Goal: Task Accomplishment & Management: Use online tool/utility

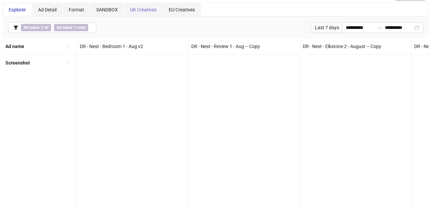
scroll to position [0, 1652]
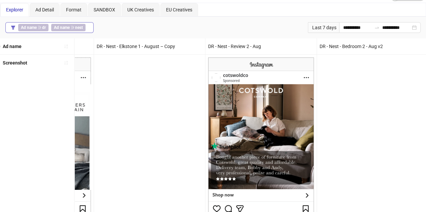
click at [59, 24] on span "Ad name ∋ nest" at bounding box center [68, 27] width 34 height 7
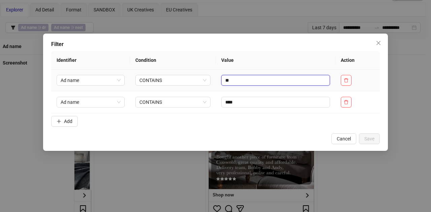
click at [254, 82] on input "**" at bounding box center [275, 80] width 109 height 11
type input "*"
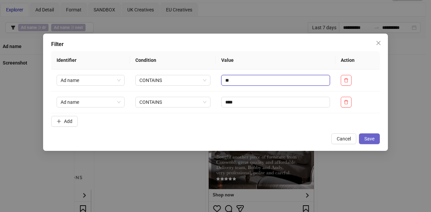
type input "**"
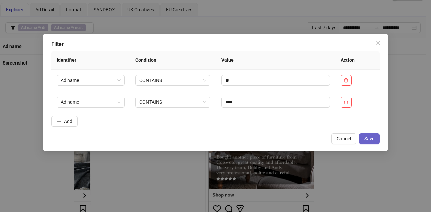
click at [366, 142] on button "Save" at bounding box center [369, 139] width 21 height 11
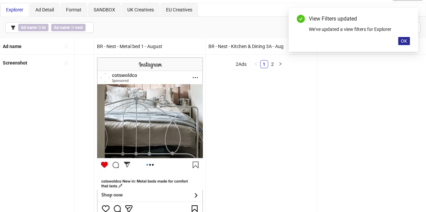
click at [403, 42] on span "OK" at bounding box center [404, 40] width 6 height 5
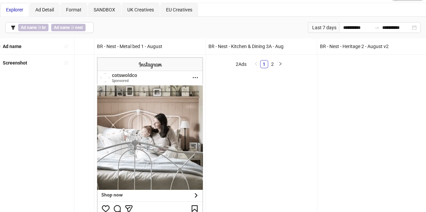
click at [322, 27] on div "Last 7 days" at bounding box center [323, 27] width 31 height 11
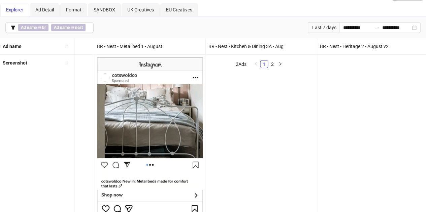
click at [330, 27] on div "Last 7 days" at bounding box center [323, 27] width 31 height 11
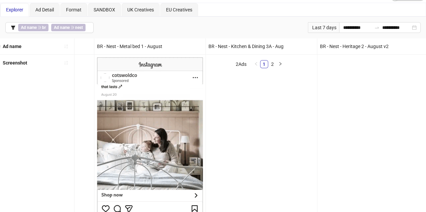
click at [317, 29] on div "Last 7 days" at bounding box center [323, 27] width 31 height 11
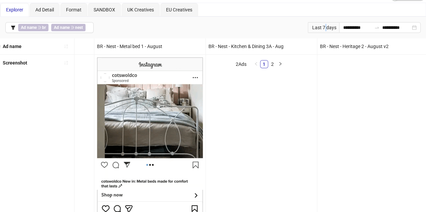
click at [317, 29] on div "Last 7 days" at bounding box center [323, 27] width 31 height 11
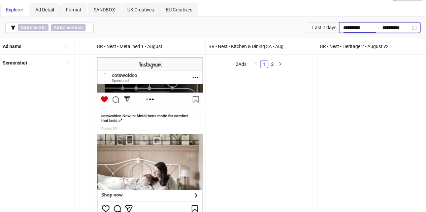
click at [343, 27] on input "**********" at bounding box center [357, 27] width 28 height 7
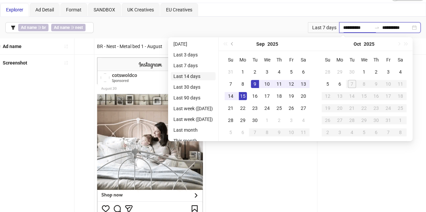
type input "**********"
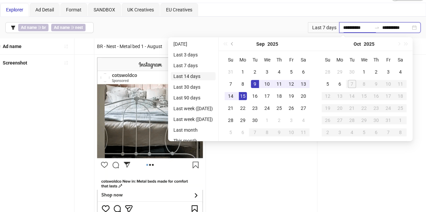
type input "**********"
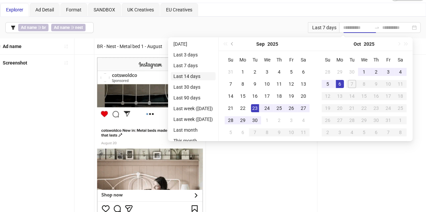
click at [202, 77] on li "Last 14 days" at bounding box center [193, 76] width 45 height 8
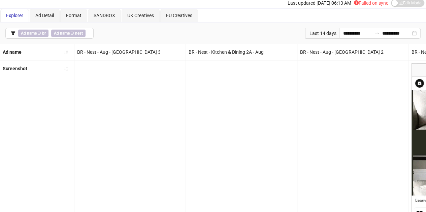
scroll to position [19, 0]
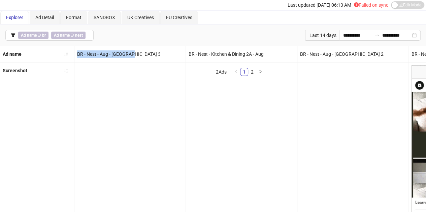
drag, startPoint x: 138, startPoint y: 51, endPoint x: 77, endPoint y: 52, distance: 61.3
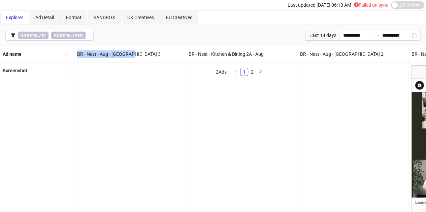
click at [77, 52] on div "BR - Nest - Aug - [GEOGRAPHIC_DATA] 3" at bounding box center [129, 54] width 111 height 16
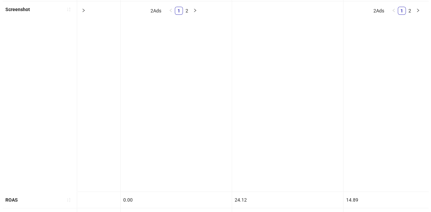
scroll to position [0, 0]
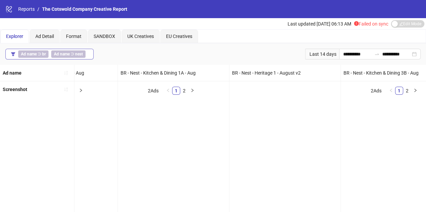
click at [12, 52] on icon "filter" at bounding box center [13, 54] width 5 height 5
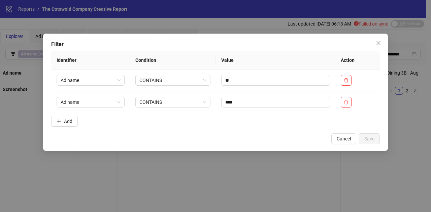
click at [63, 115] on form "Identifier Condition Value Action Ad name CONTAINS ** Ad name CONTAINS **** Add" at bounding box center [215, 90] width 329 height 78
click at [64, 119] on span "Add" at bounding box center [68, 121] width 8 height 5
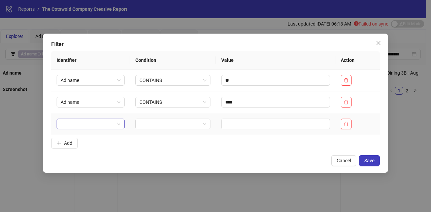
click at [88, 125] on input "search" at bounding box center [88, 124] width 54 height 10
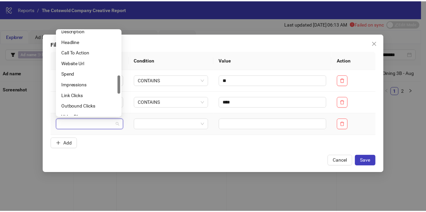
scroll to position [209, 0]
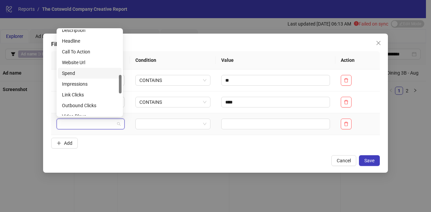
click at [78, 71] on div "Spend" at bounding box center [90, 73] width 56 height 7
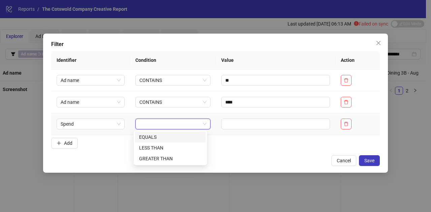
click at [168, 128] on input "search" at bounding box center [169, 124] width 61 height 10
click at [172, 160] on div "GREATER THAN" at bounding box center [170, 158] width 63 height 7
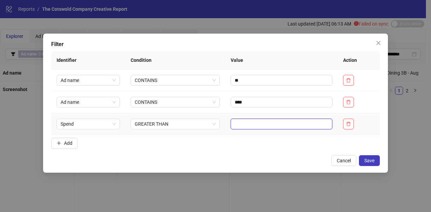
click at [235, 126] on input "text" at bounding box center [282, 124] width 102 height 11
type input "****"
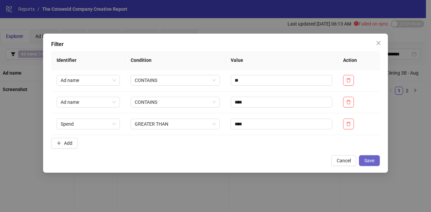
click at [372, 159] on span "Save" at bounding box center [369, 160] width 10 height 5
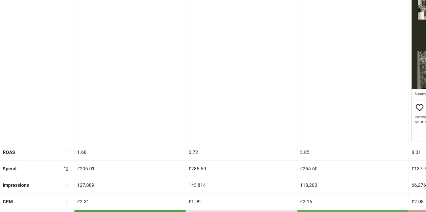
scroll to position [128, 0]
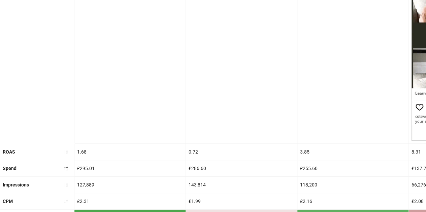
click at [198, 137] on div at bounding box center [241, 48] width 111 height 191
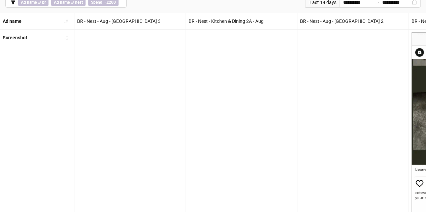
scroll to position [48, 0]
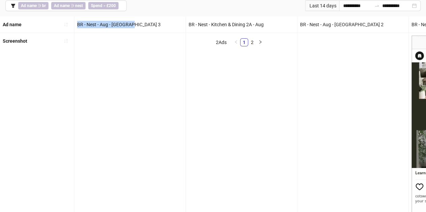
drag, startPoint x: 133, startPoint y: 23, endPoint x: 76, endPoint y: 19, distance: 57.4
click at [76, 19] on div "BR - Nest - Aug - [GEOGRAPHIC_DATA] 3" at bounding box center [129, 24] width 111 height 16
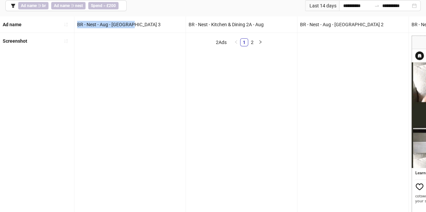
copy div "BR - Nest - Aug - [GEOGRAPHIC_DATA] 3"
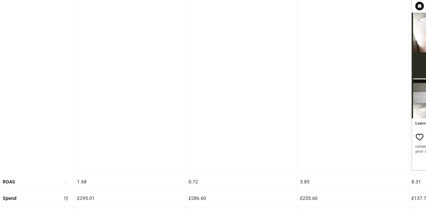
scroll to position [59, 0]
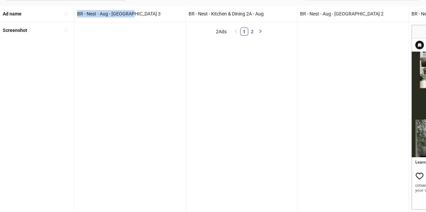
click at [156, 12] on div "BR - Nest - Aug - [GEOGRAPHIC_DATA] 3" at bounding box center [129, 14] width 111 height 16
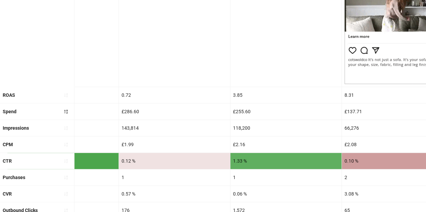
scroll to position [0, 0]
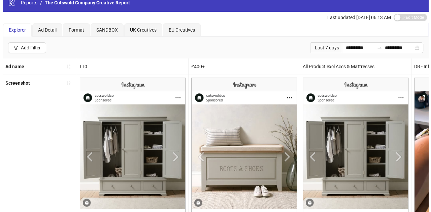
scroll to position [5, 0]
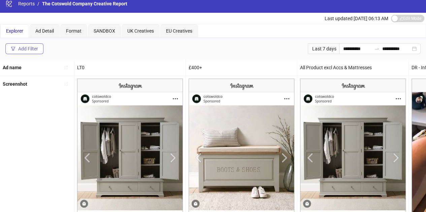
click at [29, 49] on div "Add Filter" at bounding box center [28, 48] width 20 height 5
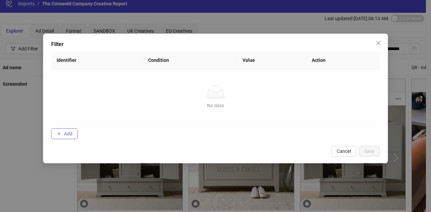
click at [71, 130] on button "Add" at bounding box center [64, 134] width 27 height 11
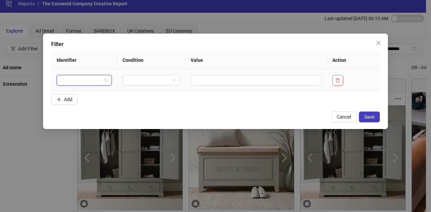
click at [96, 79] on input "search" at bounding box center [81, 80] width 41 height 10
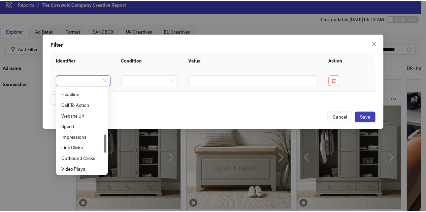
scroll to position [215, 0]
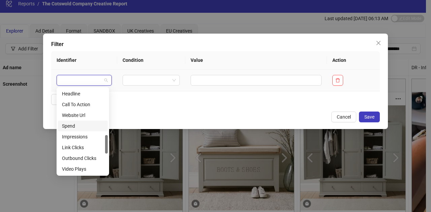
click at [81, 128] on div "Spend" at bounding box center [83, 126] width 42 height 7
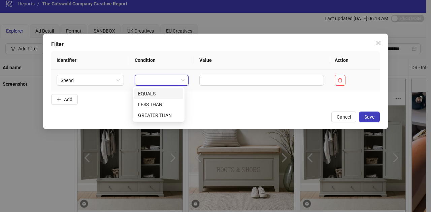
click at [169, 83] on input "search" at bounding box center [159, 80] width 40 height 10
click at [168, 117] on div "GREATER THAN" at bounding box center [158, 115] width 41 height 7
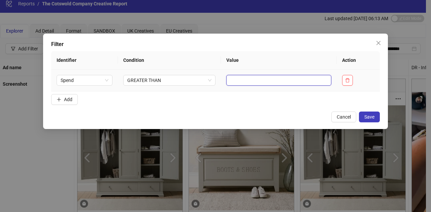
click at [240, 77] on input "text" at bounding box center [278, 80] width 105 height 11
type input "***"
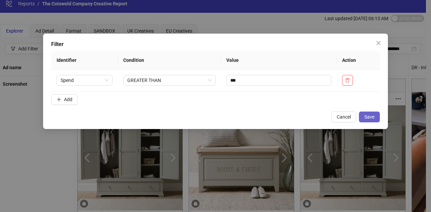
click at [368, 113] on button "Save" at bounding box center [369, 117] width 21 height 11
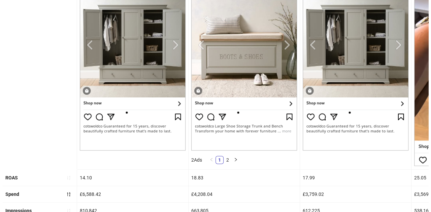
scroll to position [0, 0]
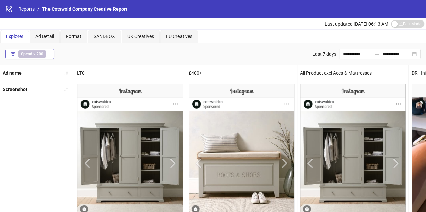
click at [11, 52] on span "button" at bounding box center [13, 54] width 5 height 5
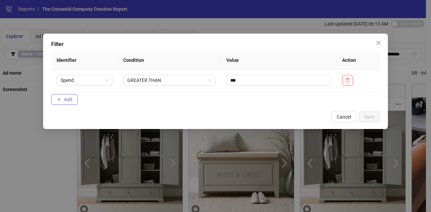
click at [71, 95] on button "Add" at bounding box center [64, 99] width 27 height 11
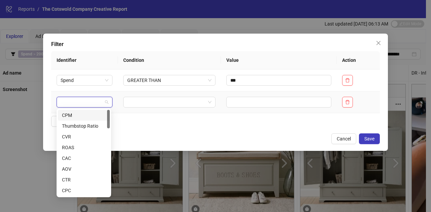
click at [99, 102] on input "search" at bounding box center [82, 102] width 42 height 10
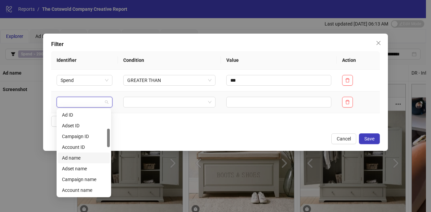
click at [88, 161] on div "Ad name" at bounding box center [84, 158] width 44 height 7
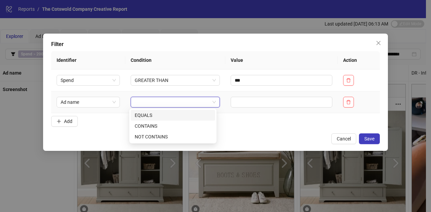
click at [158, 105] on input "search" at bounding box center [172, 102] width 75 height 10
click at [161, 126] on div "CONTAINS" at bounding box center [173, 126] width 76 height 7
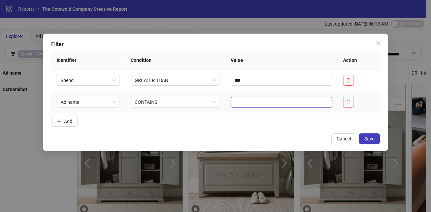
click at [246, 101] on input "text" at bounding box center [282, 102] width 102 height 11
type input "**"
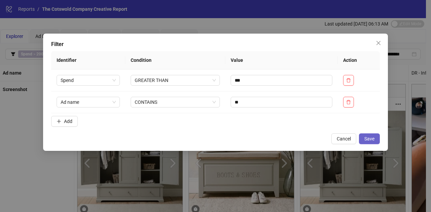
click at [370, 140] on span "Save" at bounding box center [369, 138] width 10 height 5
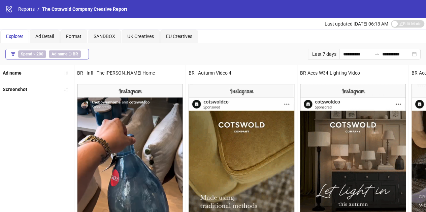
click at [15, 52] on button "Spend > 200 Ad name ∋ BR" at bounding box center [46, 54] width 83 height 11
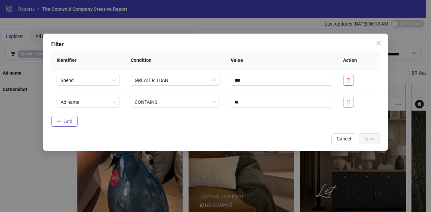
click at [76, 120] on button "Add" at bounding box center [64, 121] width 27 height 11
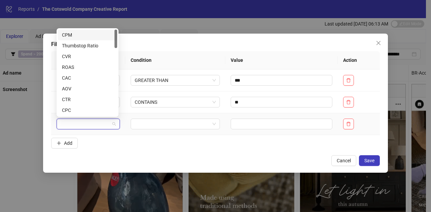
click at [93, 128] on input "search" at bounding box center [85, 124] width 49 height 10
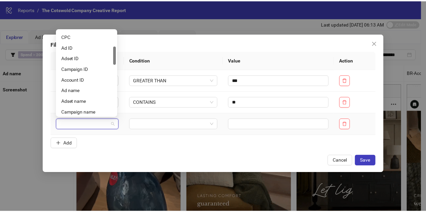
scroll to position [76, 0]
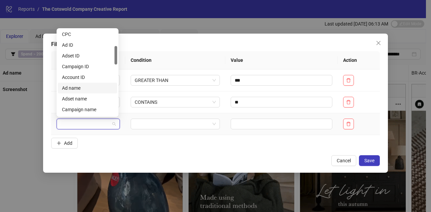
click at [90, 87] on div "Ad name" at bounding box center [87, 87] width 51 height 7
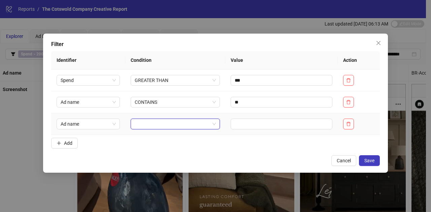
click at [149, 120] on input "search" at bounding box center [172, 124] width 75 height 10
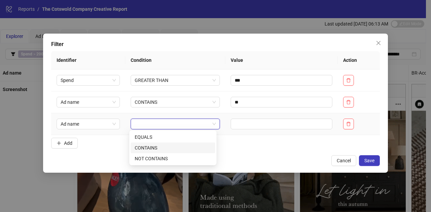
click at [160, 148] on div "CONTAINS" at bounding box center [173, 147] width 76 height 7
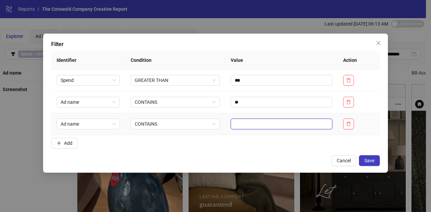
click at [256, 119] on input "text" at bounding box center [282, 124] width 102 height 11
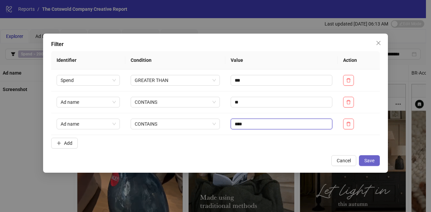
type input "****"
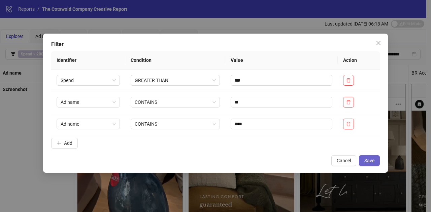
click at [368, 161] on span "Save" at bounding box center [369, 160] width 10 height 5
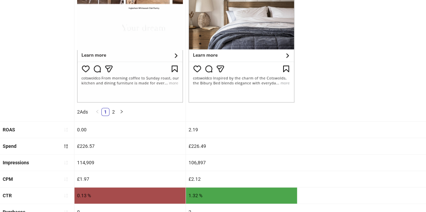
scroll to position [184, 0]
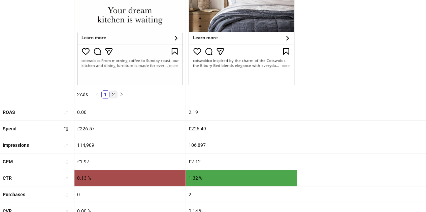
click at [116, 95] on link "2" at bounding box center [113, 94] width 7 height 7
click at [108, 95] on link "1" at bounding box center [105, 94] width 7 height 7
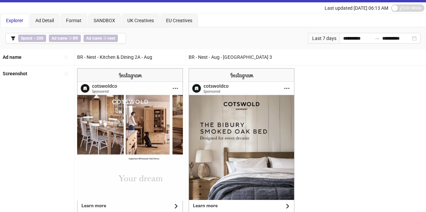
scroll to position [0, 0]
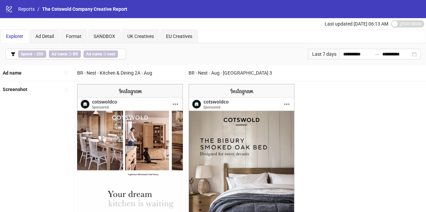
click at [317, 52] on div "Last 7 days" at bounding box center [323, 54] width 31 height 11
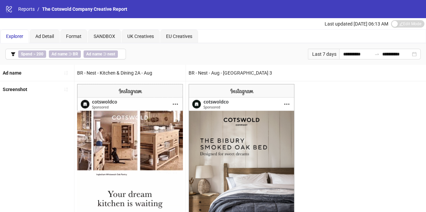
click at [317, 52] on div "Last 7 days" at bounding box center [323, 54] width 31 height 11
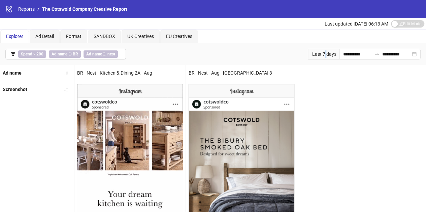
click at [317, 52] on div "Last 7 days" at bounding box center [323, 54] width 31 height 11
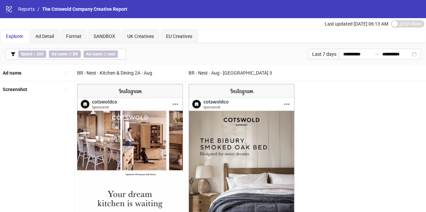
click at [320, 54] on div "Last 7 days" at bounding box center [323, 54] width 31 height 11
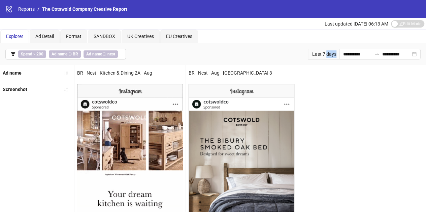
click at [320, 54] on div "Last 7 days" at bounding box center [323, 54] width 31 height 11
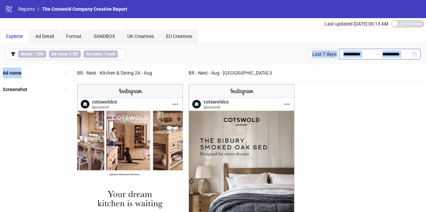
drag, startPoint x: 320, startPoint y: 54, endPoint x: 414, endPoint y: 56, distance: 93.3
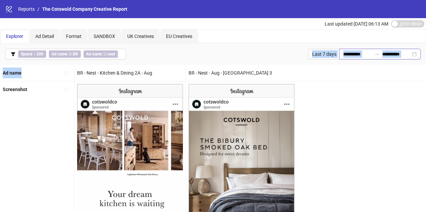
click at [414, 56] on div "**********" at bounding box center [362, 54] width 115 height 11
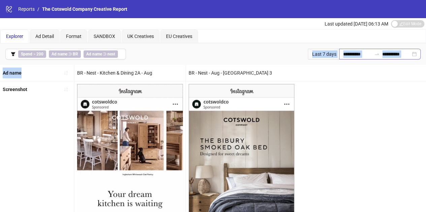
click at [414, 56] on div "**********" at bounding box center [379, 54] width 81 height 11
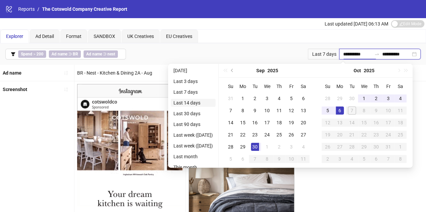
type input "**********"
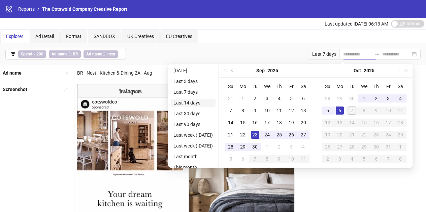
click at [187, 102] on li "Last 14 days" at bounding box center [193, 103] width 45 height 8
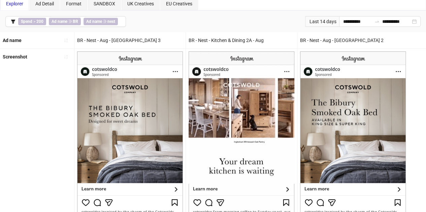
scroll to position [30, 0]
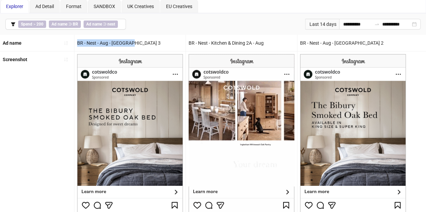
drag, startPoint x: 78, startPoint y: 41, endPoint x: 139, endPoint y: 35, distance: 61.3
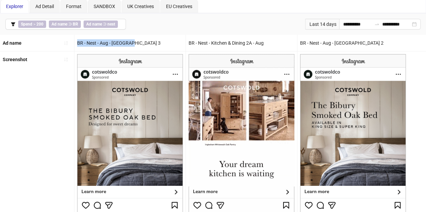
click at [139, 35] on div "BR - Nest - Aug - [GEOGRAPHIC_DATA] 3" at bounding box center [129, 43] width 111 height 16
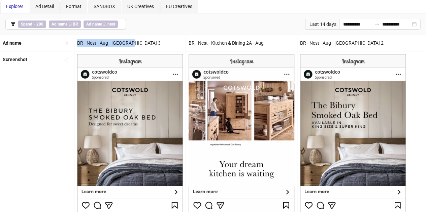
copy div "BR - Nest - Aug - [GEOGRAPHIC_DATA] 3"
